Goal: Task Accomplishment & Management: Use online tool/utility

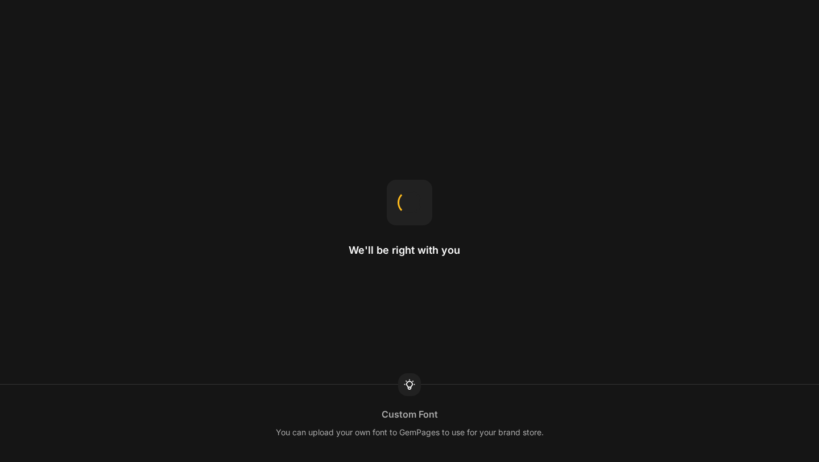
click at [402, 218] on div at bounding box center [409, 202] width 45 height 45
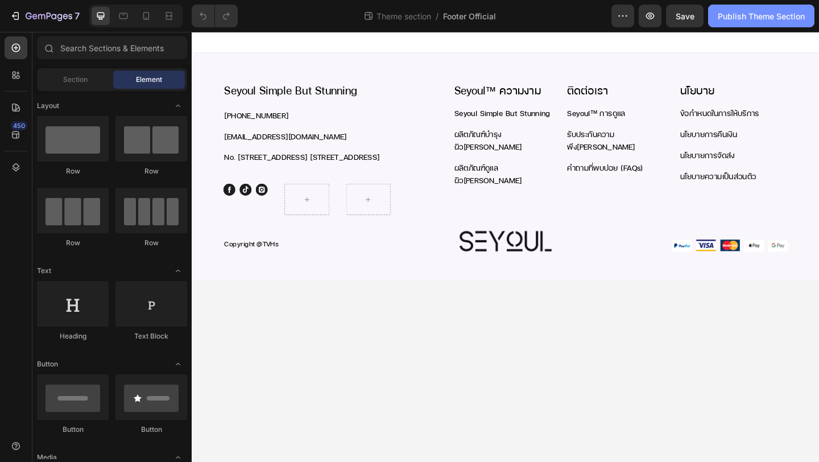
click at [751, 17] on div "Publish Theme Section" at bounding box center [761, 16] width 87 height 12
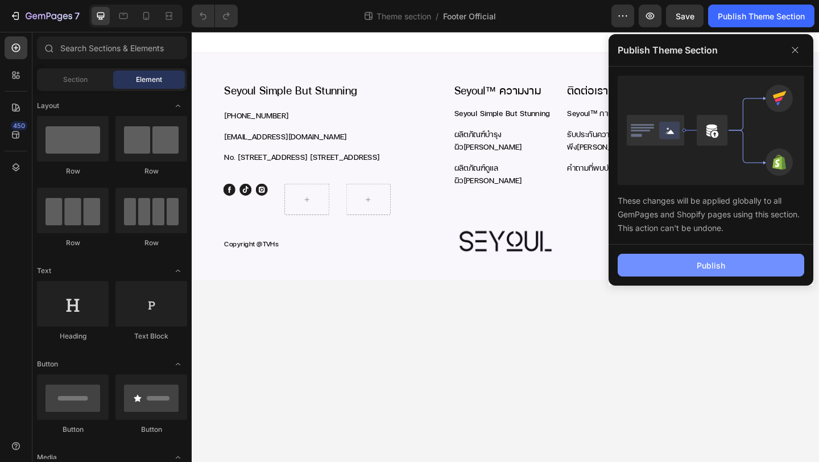
click at [730, 263] on button "Publish" at bounding box center [711, 265] width 187 height 23
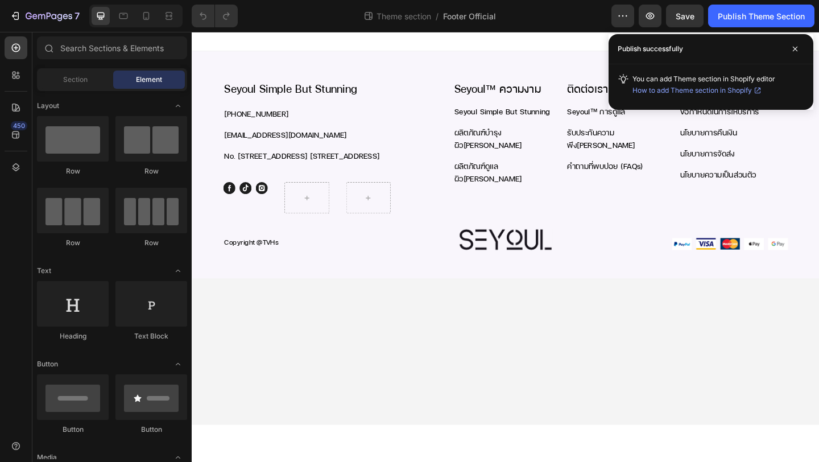
drag, startPoint x: 712, startPoint y: 76, endPoint x: 767, endPoint y: 75, distance: 55.2
click at [767, 75] on span "You can add Theme section in Shopify editor How to add Theme section in Shopify" at bounding box center [703, 86] width 143 height 22
click at [672, 91] on span "How to add Theme section in Shopify" at bounding box center [691, 90] width 119 height 11
click at [739, 22] on button "Publish Theme Section" at bounding box center [761, 16] width 106 height 23
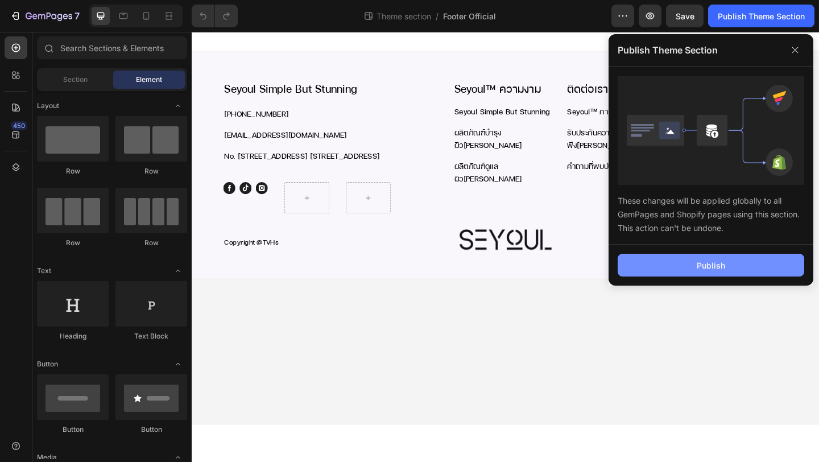
click at [697, 264] on div "Publish" at bounding box center [711, 265] width 28 height 12
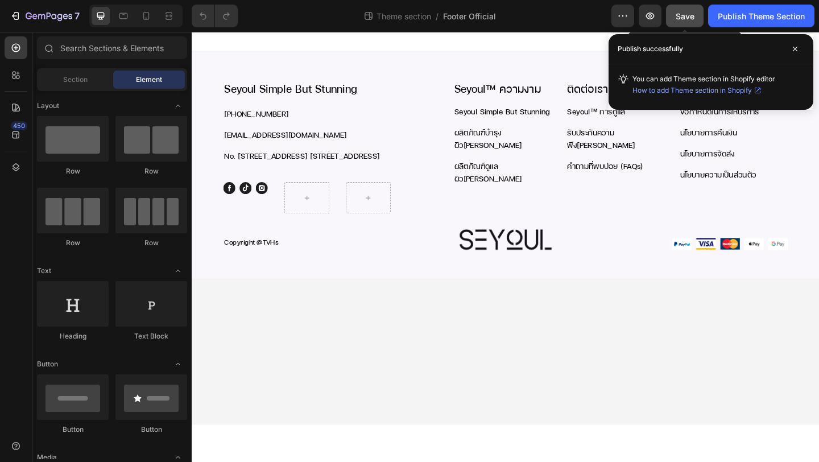
click at [681, 22] on button "Save" at bounding box center [685, 16] width 38 height 23
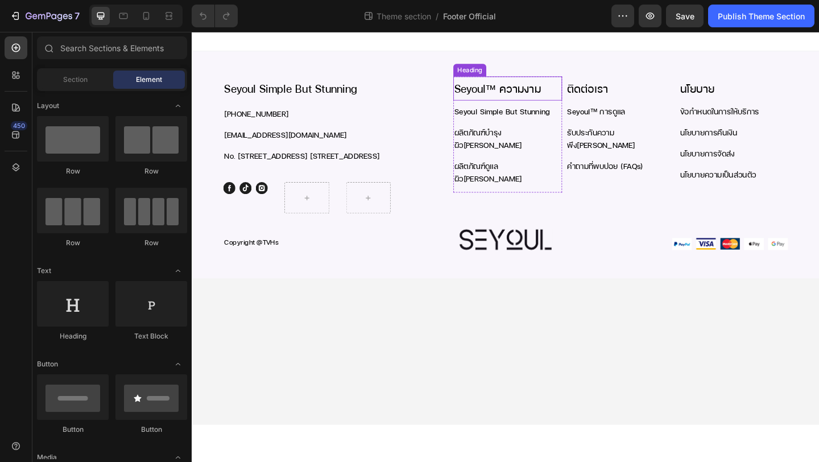
drag, startPoint x: 937, startPoint y: 49, endPoint x: 507, endPoint y: 85, distance: 432.0
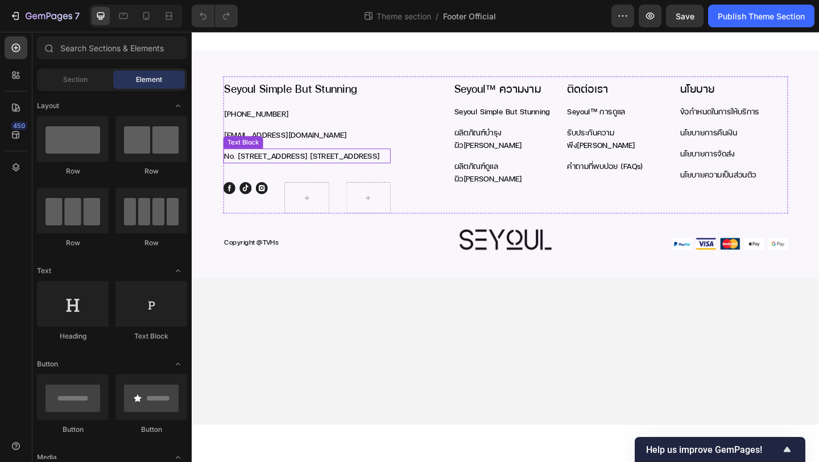
click at [301, 173] on p "No. [STREET_ADDRESS] [STREET_ADDRESS]" at bounding box center [317, 167] width 180 height 14
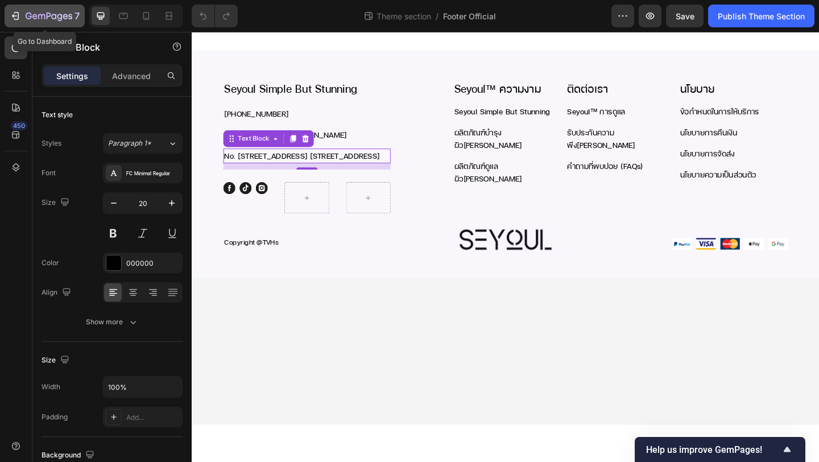
click at [47, 16] on icon "button" at bounding box center [49, 16] width 5 height 7
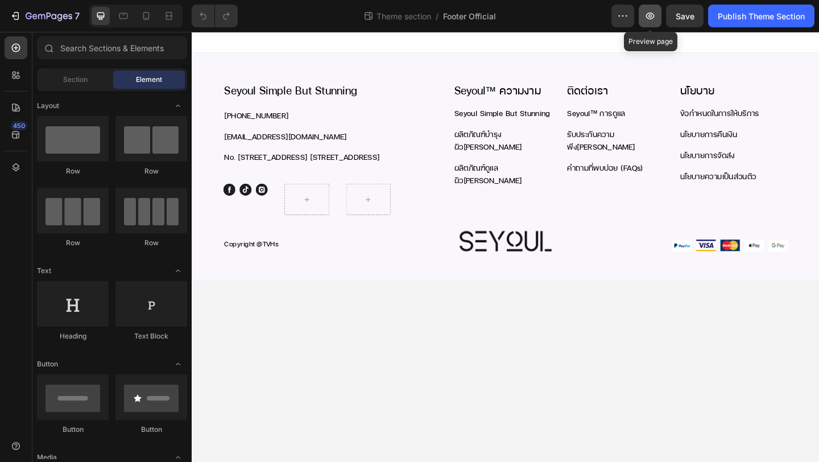
click at [646, 21] on icon "button" at bounding box center [649, 15] width 11 height 11
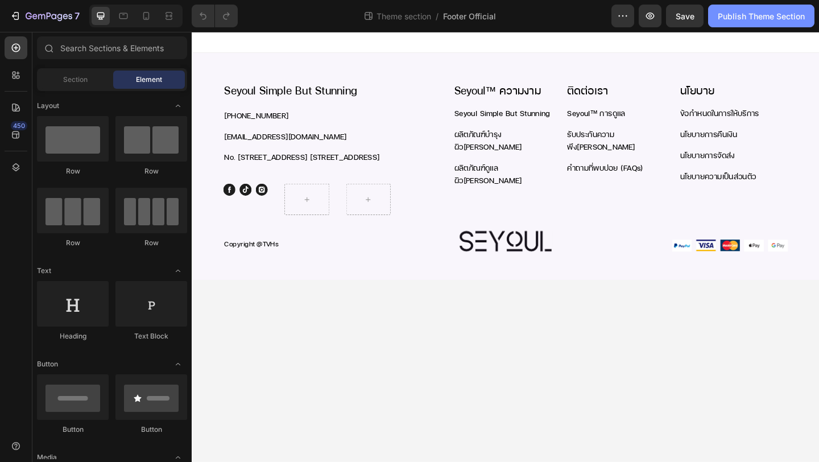
click at [751, 23] on button "Publish Theme Section" at bounding box center [761, 16] width 106 height 23
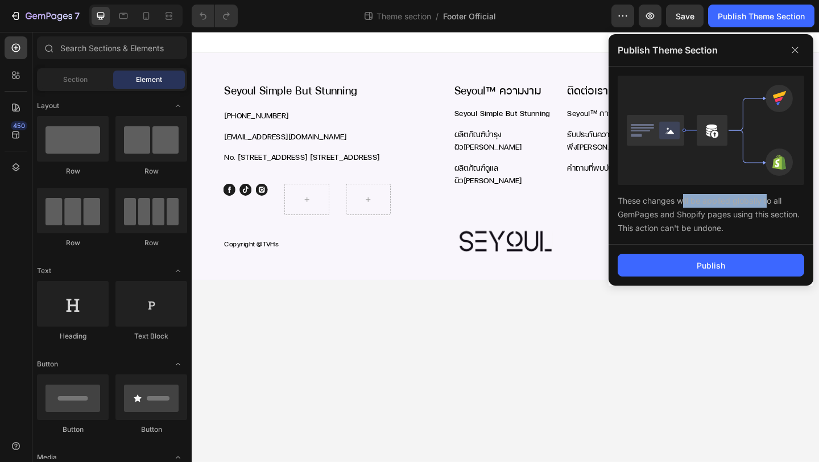
drag, startPoint x: 681, startPoint y: 196, endPoint x: 768, endPoint y: 198, distance: 86.5
click at [767, 198] on div "These changes will be applied globally to all GemPages and Shopify pages using …" at bounding box center [711, 210] width 187 height 50
click at [768, 198] on div "These changes will be applied globally to all GemPages and Shopify pages using …" at bounding box center [711, 210] width 187 height 50
drag, startPoint x: 739, startPoint y: 222, endPoint x: 754, endPoint y: 220, distance: 15.0
click at [753, 220] on div "These changes will be applied globally to all GemPages and Shopify pages using …" at bounding box center [711, 210] width 187 height 50
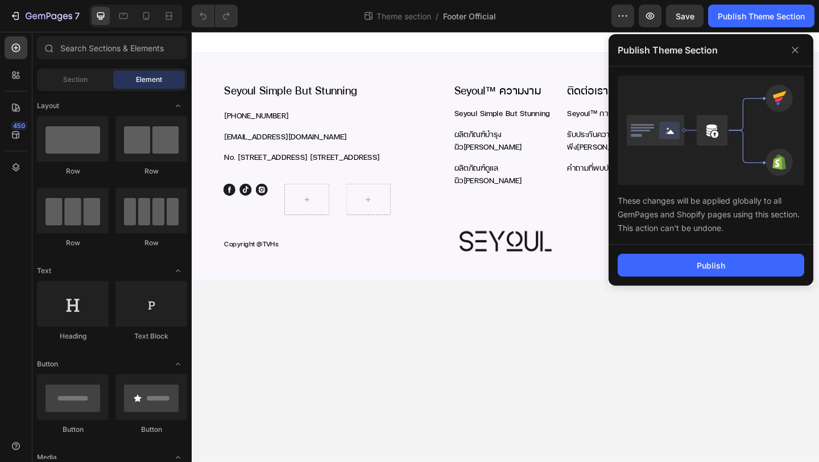
click at [671, 232] on div "These changes will be applied globally to all GemPages and Shopify pages using …" at bounding box center [711, 210] width 187 height 50
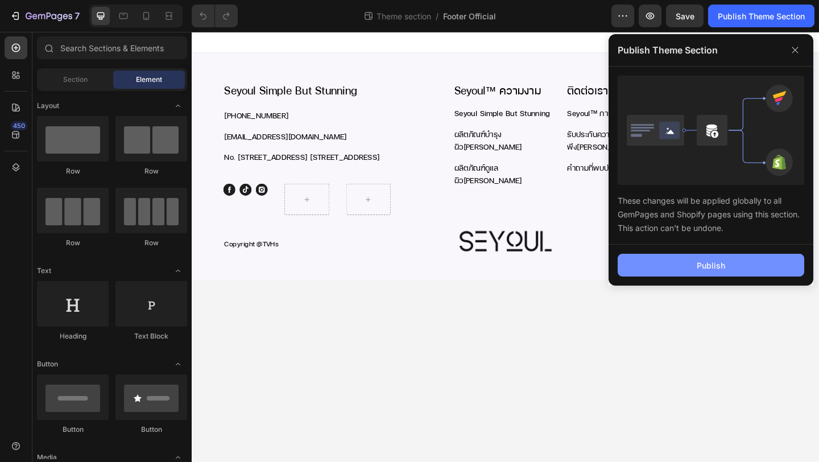
click at [683, 266] on button "Publish" at bounding box center [711, 265] width 187 height 23
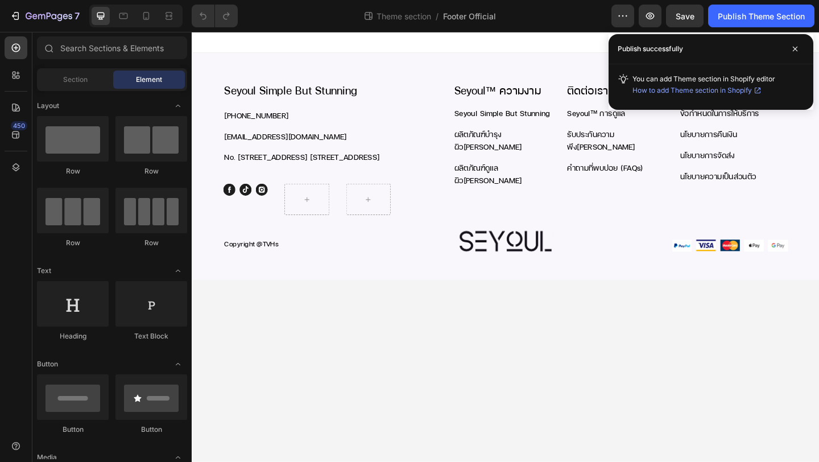
click at [688, 76] on span "You can add Theme section in Shopify editor How to add Theme section in Shopify" at bounding box center [703, 86] width 143 height 22
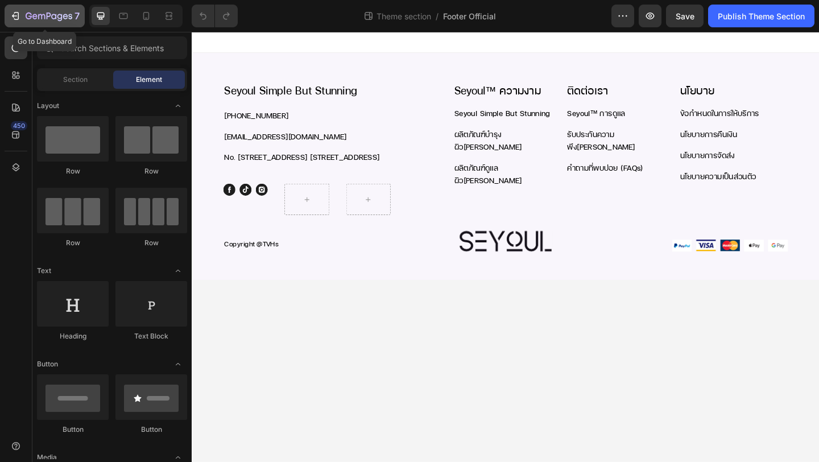
click at [47, 18] on icon "button" at bounding box center [49, 17] width 47 height 10
